Goal: Find specific page/section: Find specific page/section

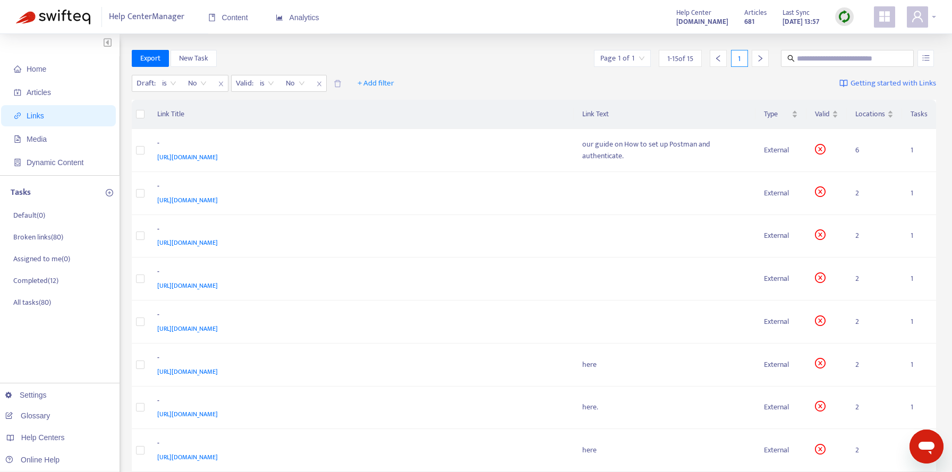
click at [920, 21] on icon "user" at bounding box center [917, 16] width 13 height 13
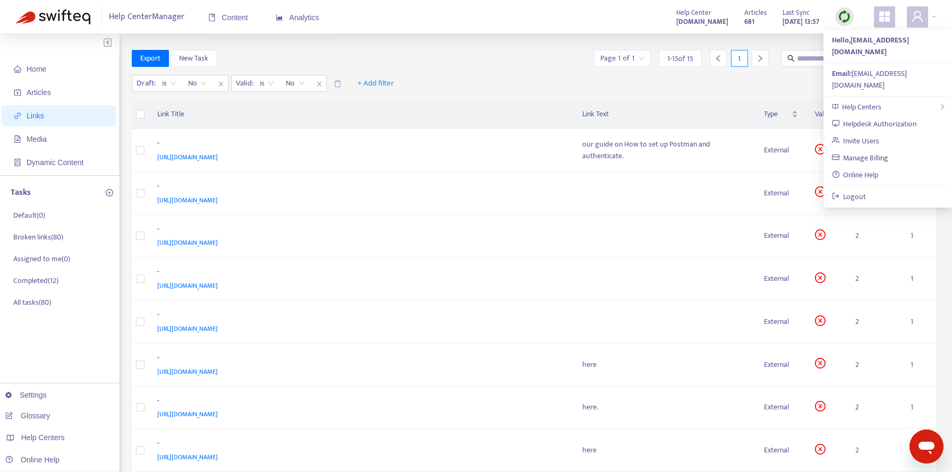
click at [891, 16] on span at bounding box center [884, 16] width 21 height 21
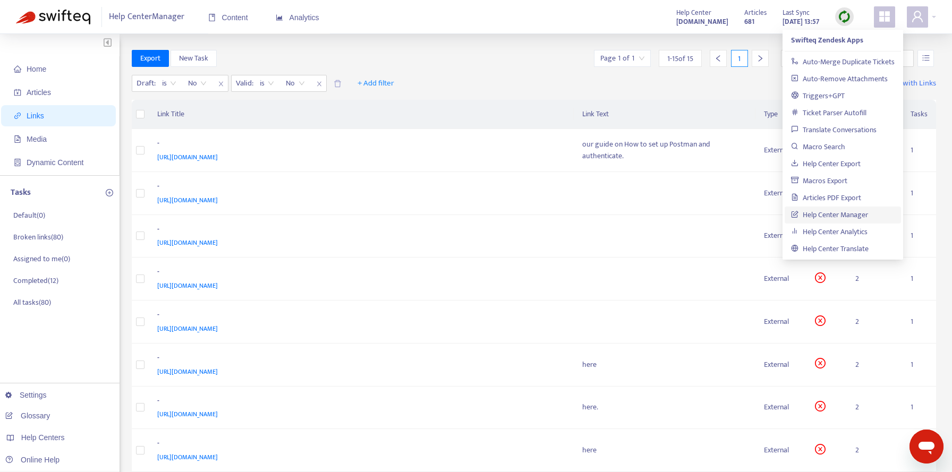
click at [660, 109] on th "Link Text" at bounding box center [665, 114] width 182 height 29
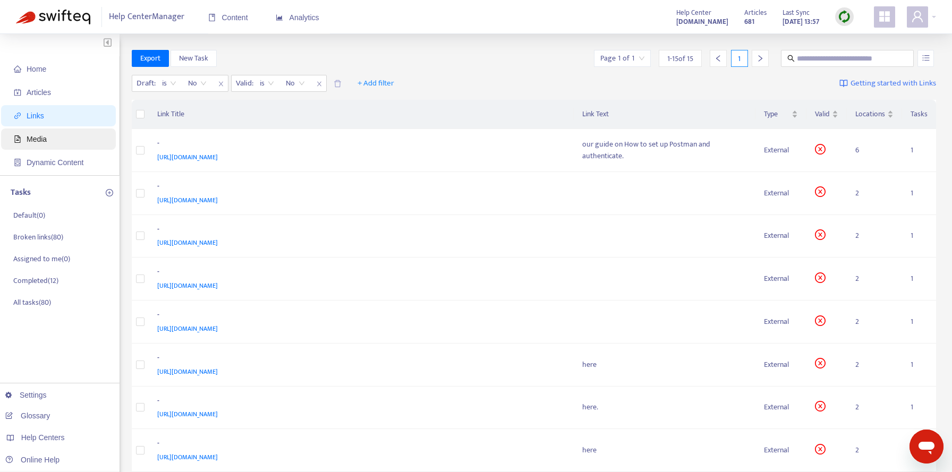
click at [44, 139] on span "Media" at bounding box center [37, 139] width 20 height 9
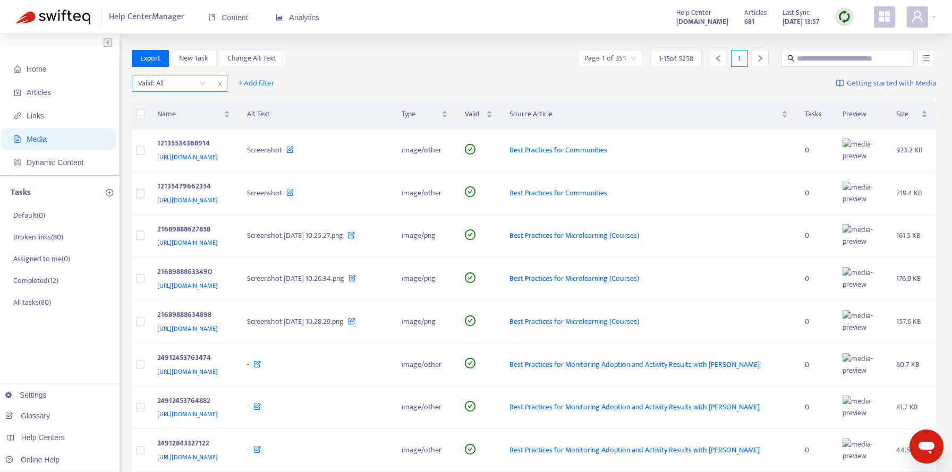
click at [192, 85] on input "search" at bounding box center [171, 83] width 67 height 16
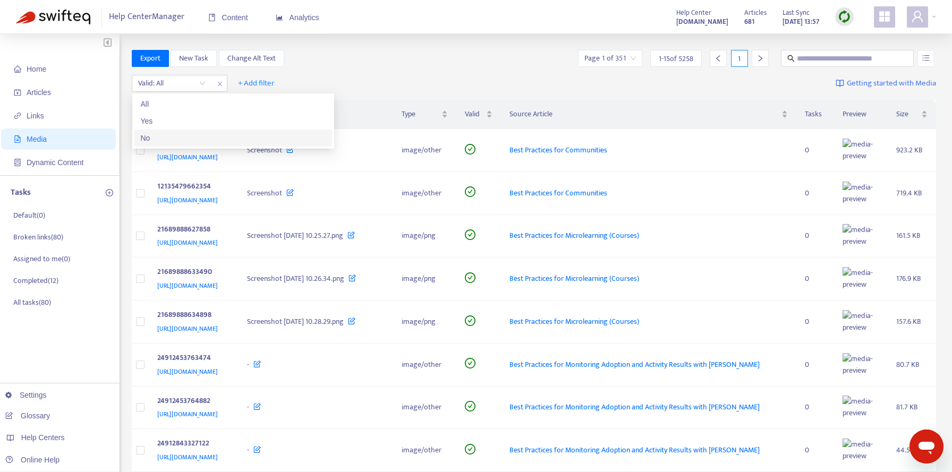
click at [173, 140] on div "No" at bounding box center [233, 138] width 185 height 12
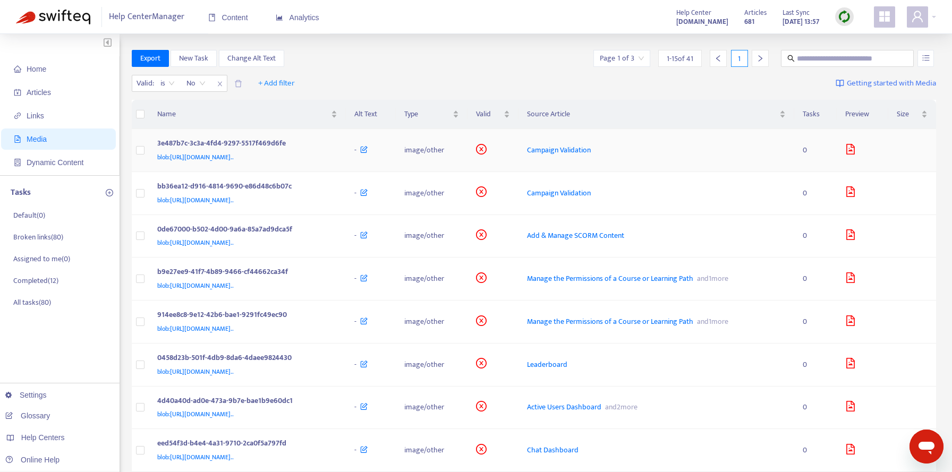
click at [720, 147] on div "Campaign Validation" at bounding box center [656, 151] width 259 height 12
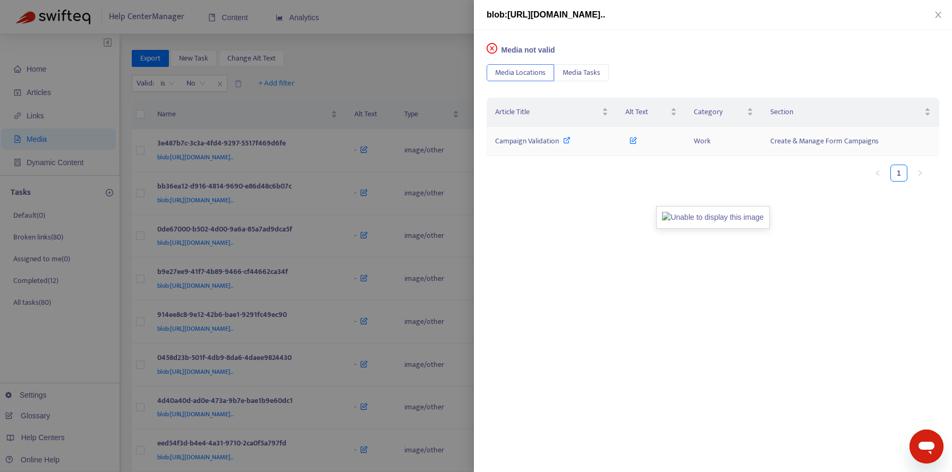
click at [567, 138] on icon at bounding box center [566, 140] width 7 height 7
click at [938, 15] on icon "close" at bounding box center [938, 15] width 6 height 6
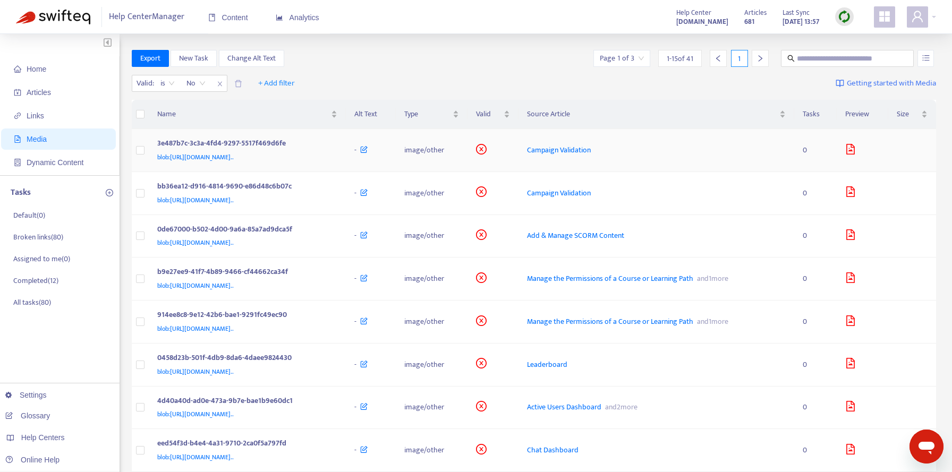
click at [856, 151] on icon "file-image" at bounding box center [850, 149] width 11 height 11
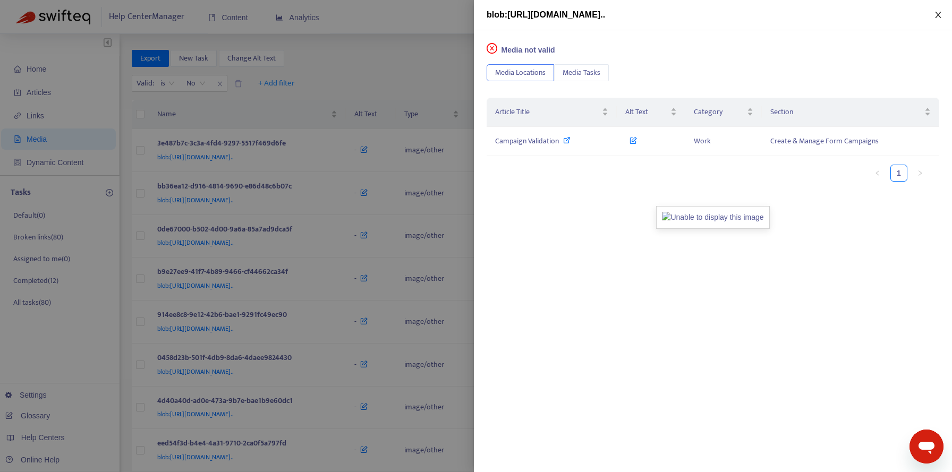
click at [939, 18] on icon "close" at bounding box center [938, 15] width 9 height 9
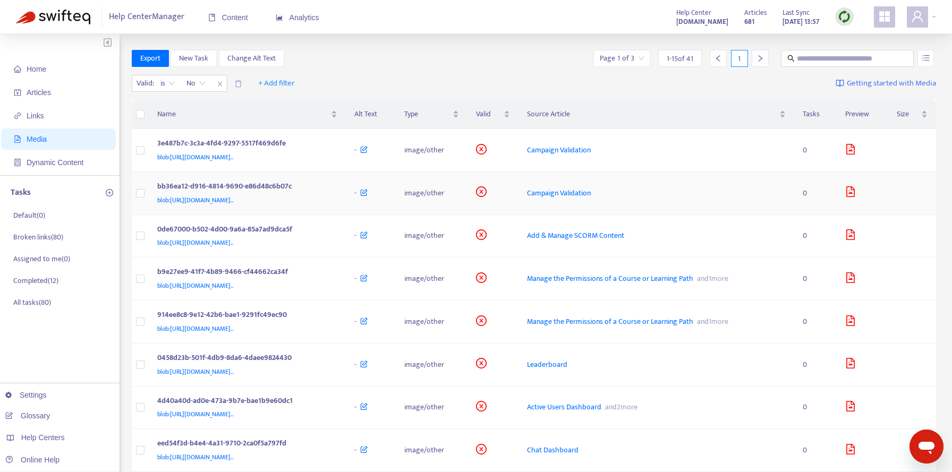
click at [468, 180] on td "image/other" at bounding box center [432, 193] width 72 height 43
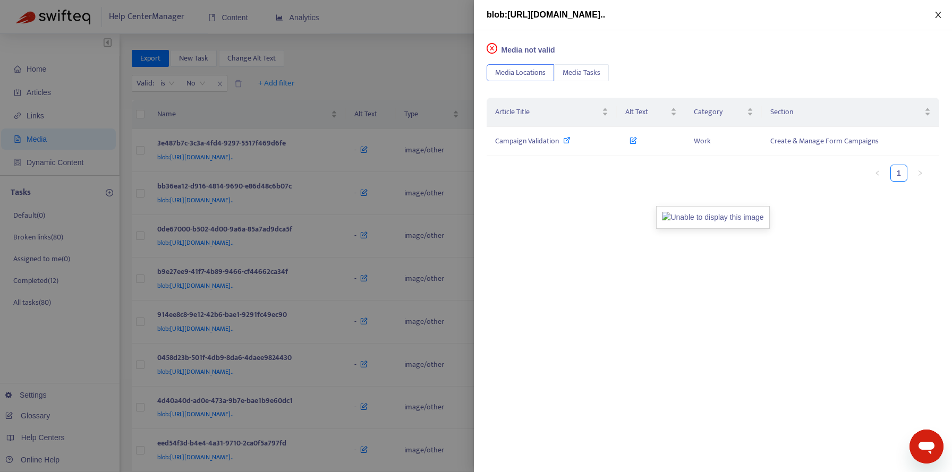
click at [934, 13] on icon "close" at bounding box center [938, 15] width 9 height 9
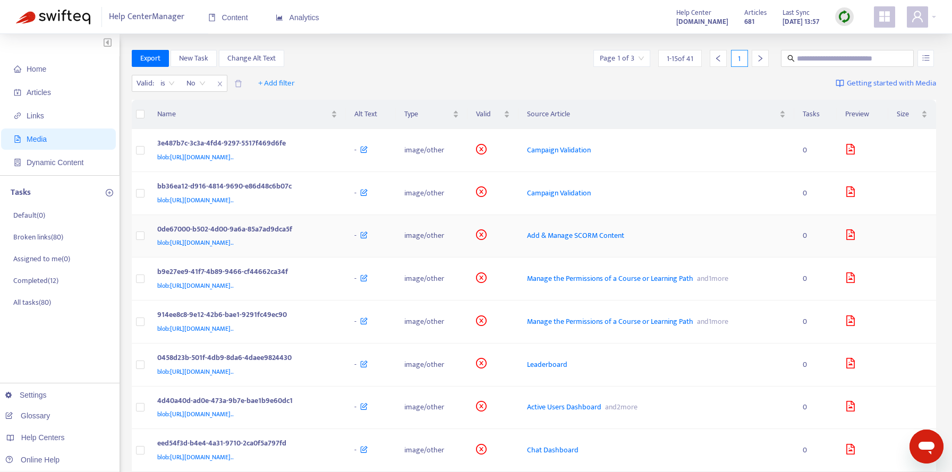
click at [334, 232] on div "0de67000-b502-4d00-9a6a-85a7ad9dca5f" at bounding box center [245, 231] width 176 height 14
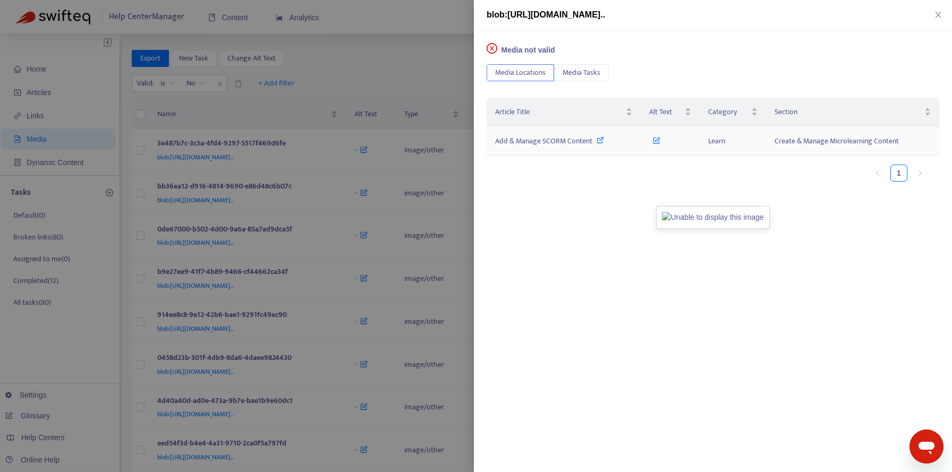
click at [597, 141] on icon at bounding box center [600, 140] width 7 height 7
